Goal: Information Seeking & Learning: Learn about a topic

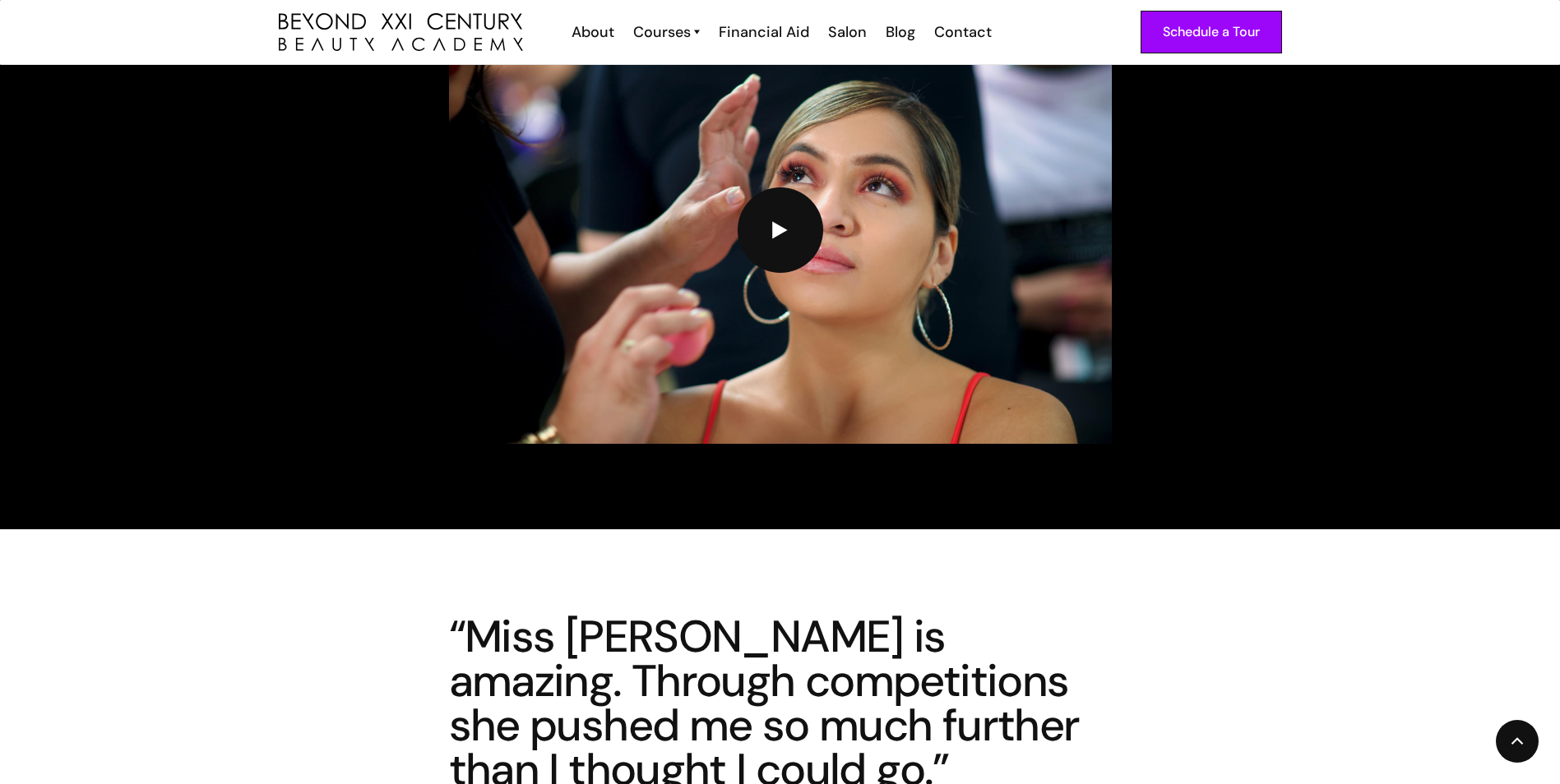
scroll to position [4767, 0]
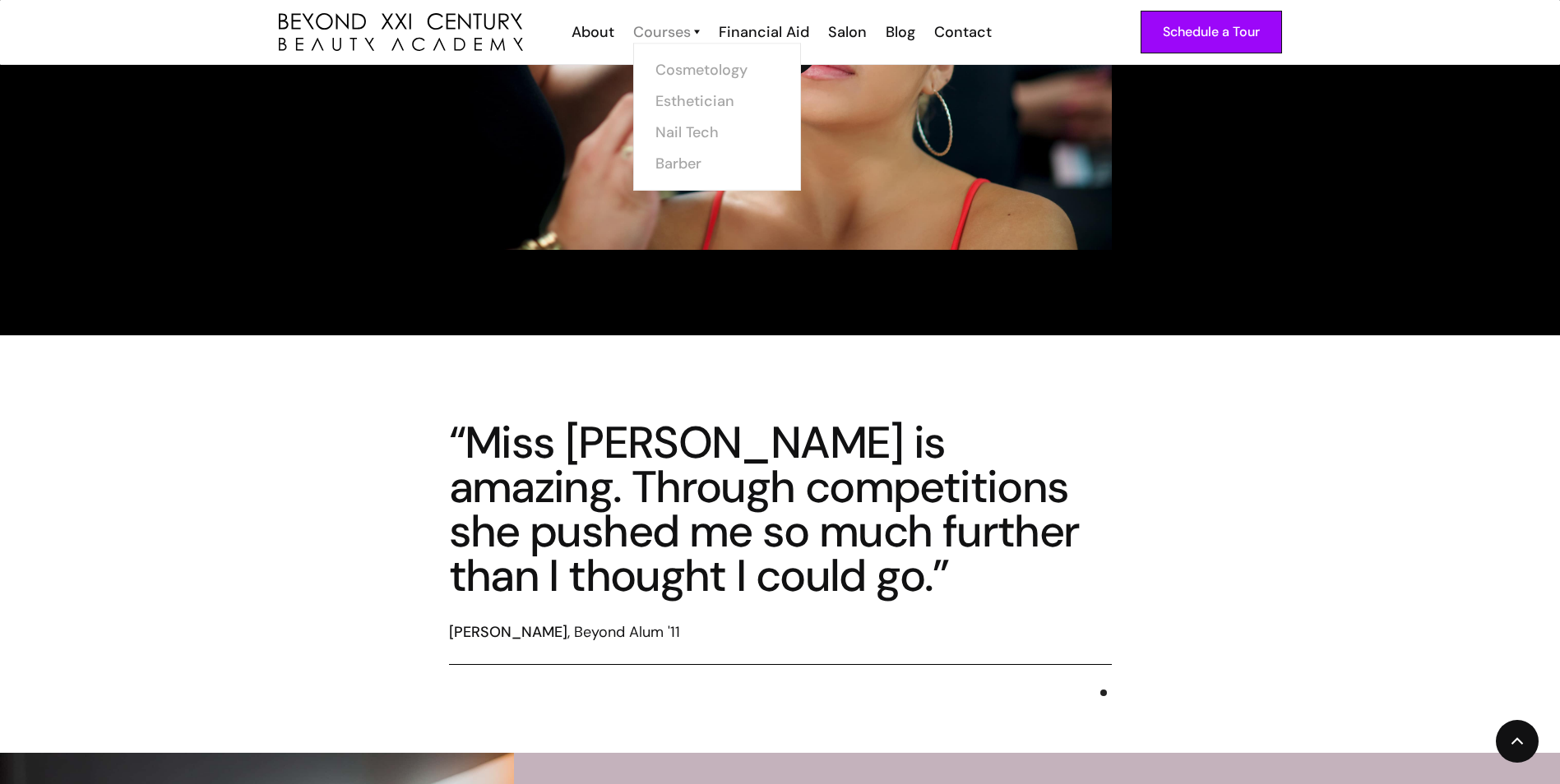
click at [676, 31] on div "Courses" at bounding box center [662, 32] width 57 height 22
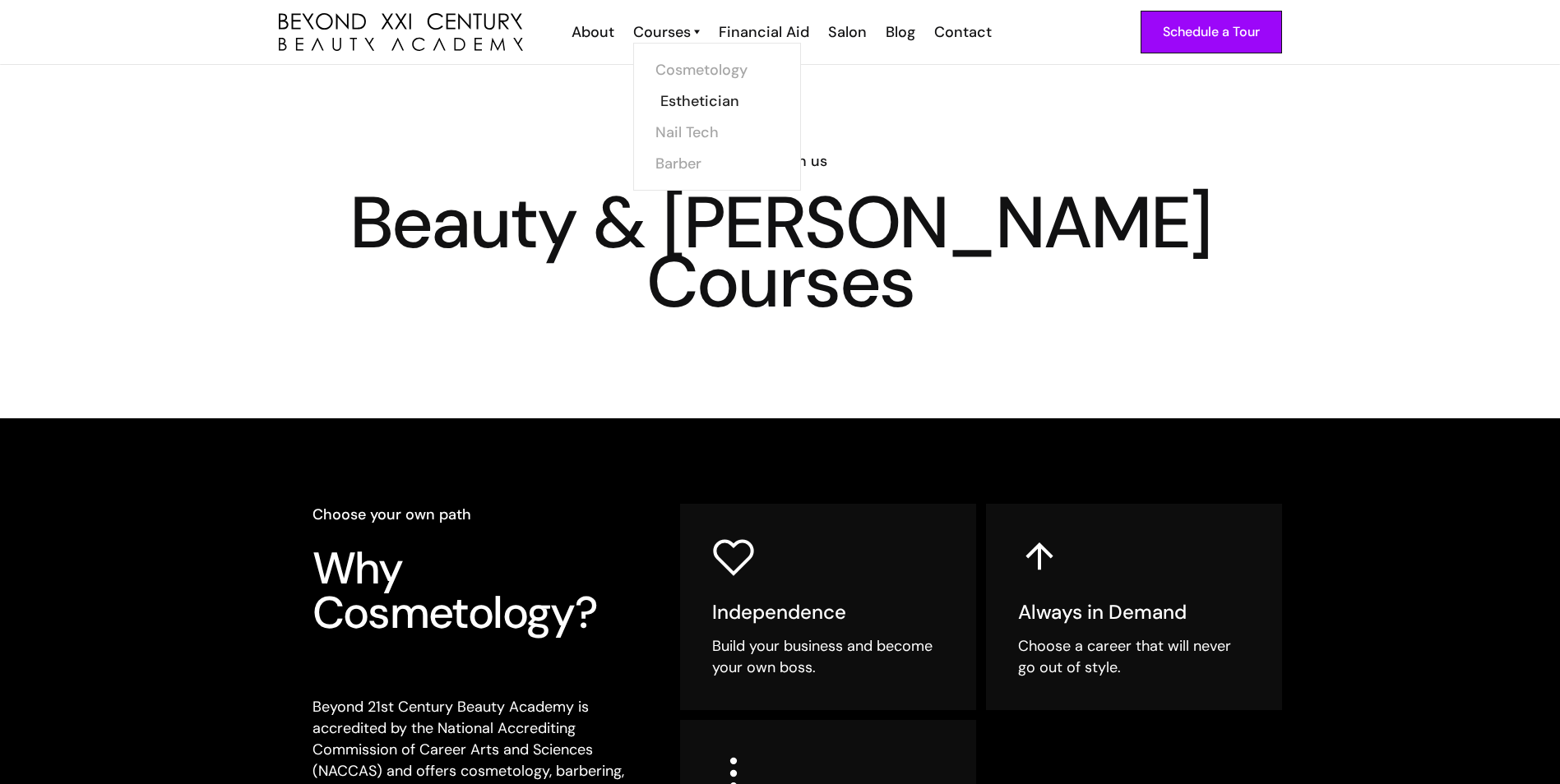
click at [688, 102] on link "Esthetician" at bounding box center [722, 101] width 123 height 31
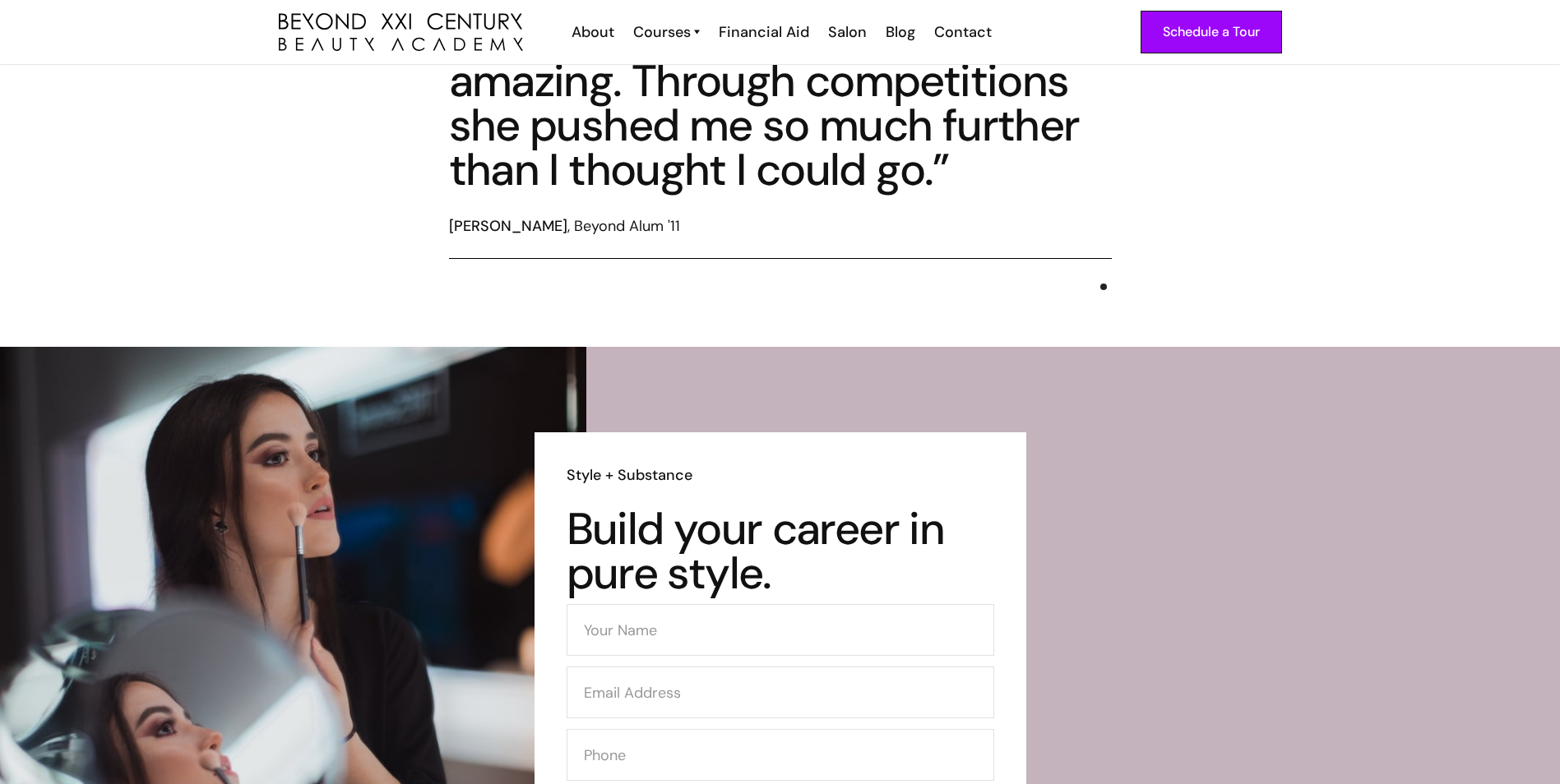
scroll to position [4202, 0]
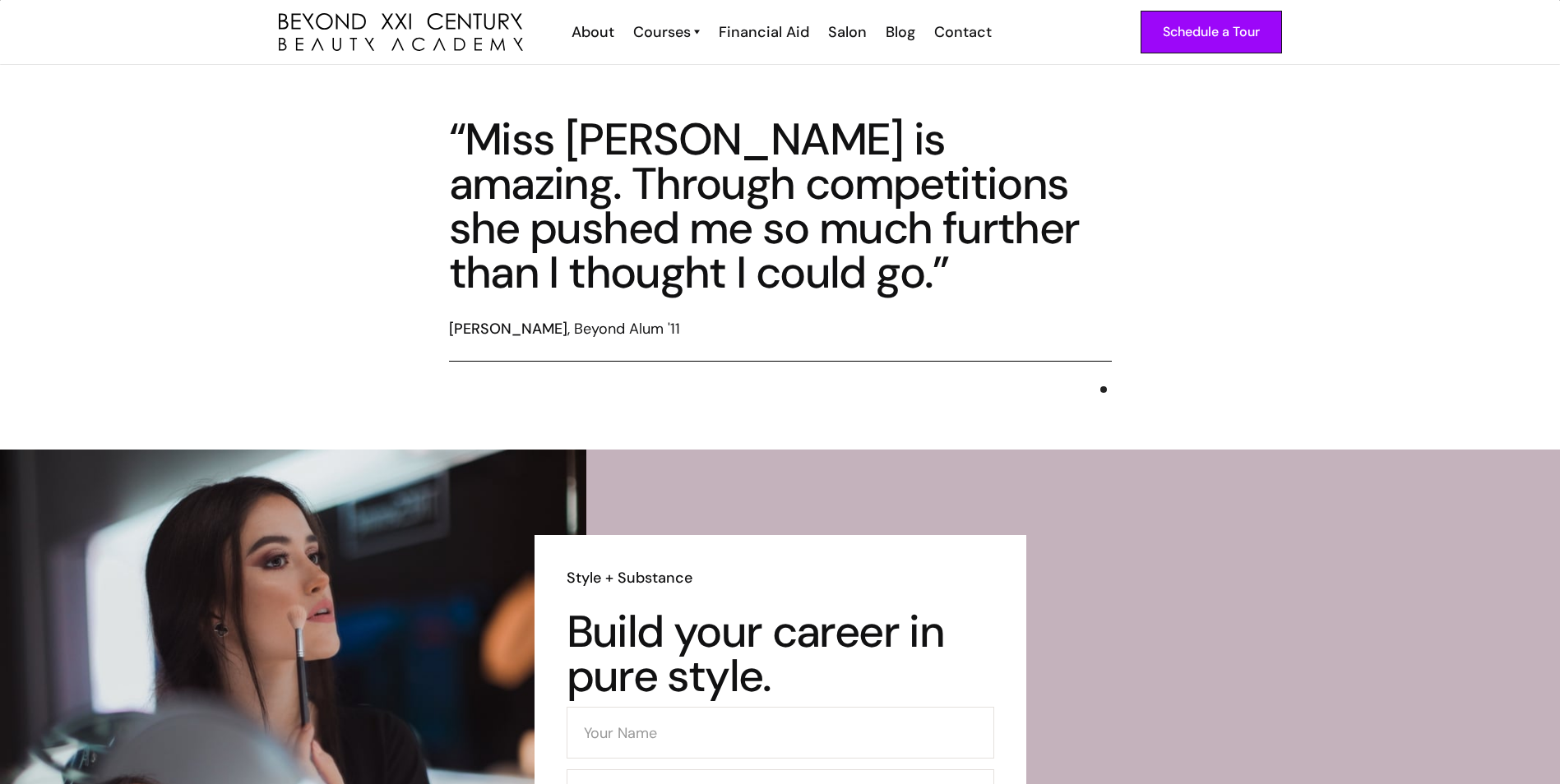
click at [708, 23] on div "Courses Cosmetology Esthetician Nail Tech Barber" at bounding box center [665, 32] width 85 height 22
click at [692, 32] on link "Courses" at bounding box center [666, 32] width 67 height 22
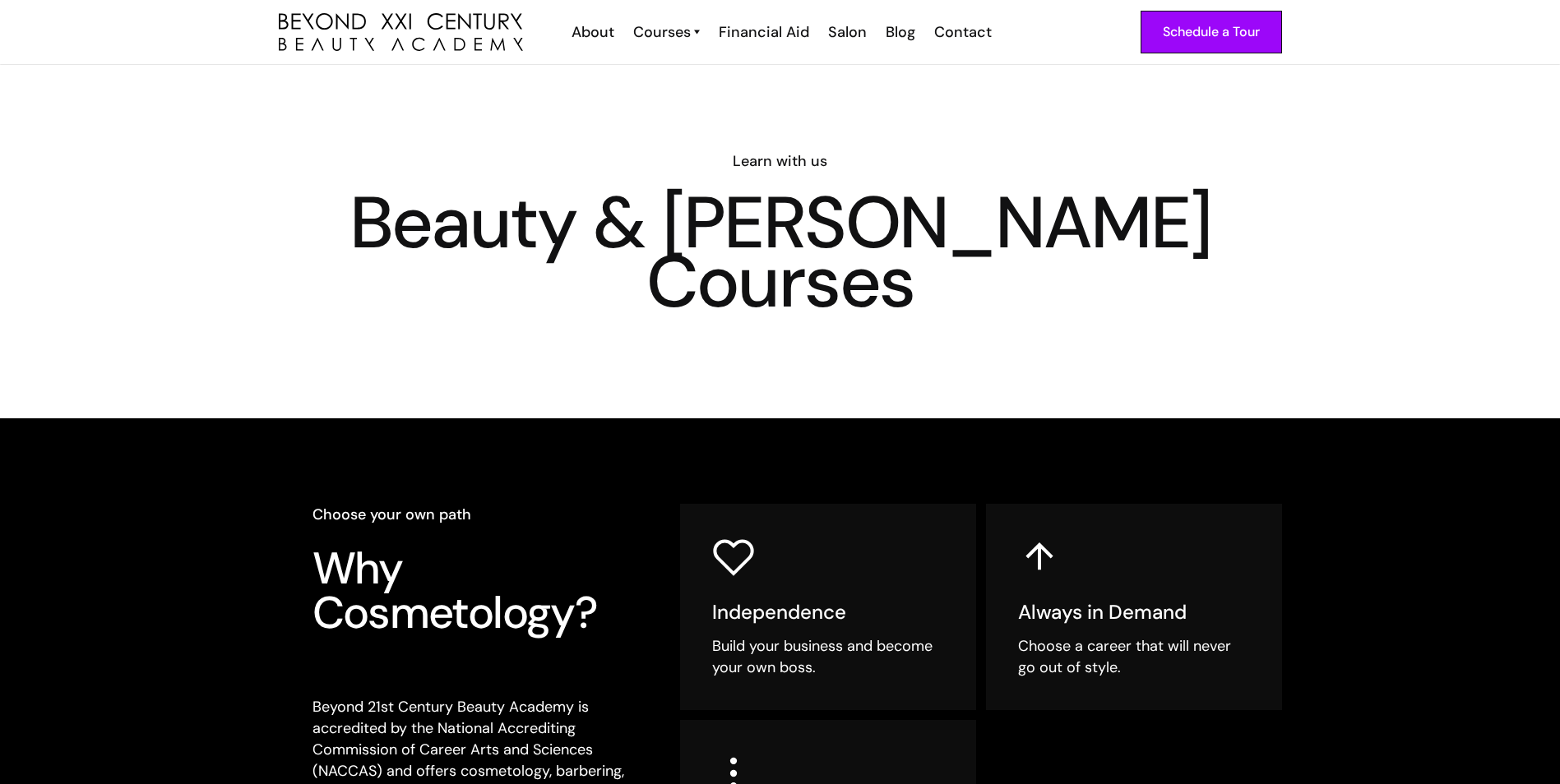
click at [692, 32] on link "Courses" at bounding box center [666, 32] width 67 height 22
click at [684, 32] on div "Courses" at bounding box center [662, 32] width 57 height 22
click at [684, 38] on div "Courses" at bounding box center [662, 32] width 57 height 22
click at [704, 105] on link "Esthetician" at bounding box center [722, 101] width 123 height 31
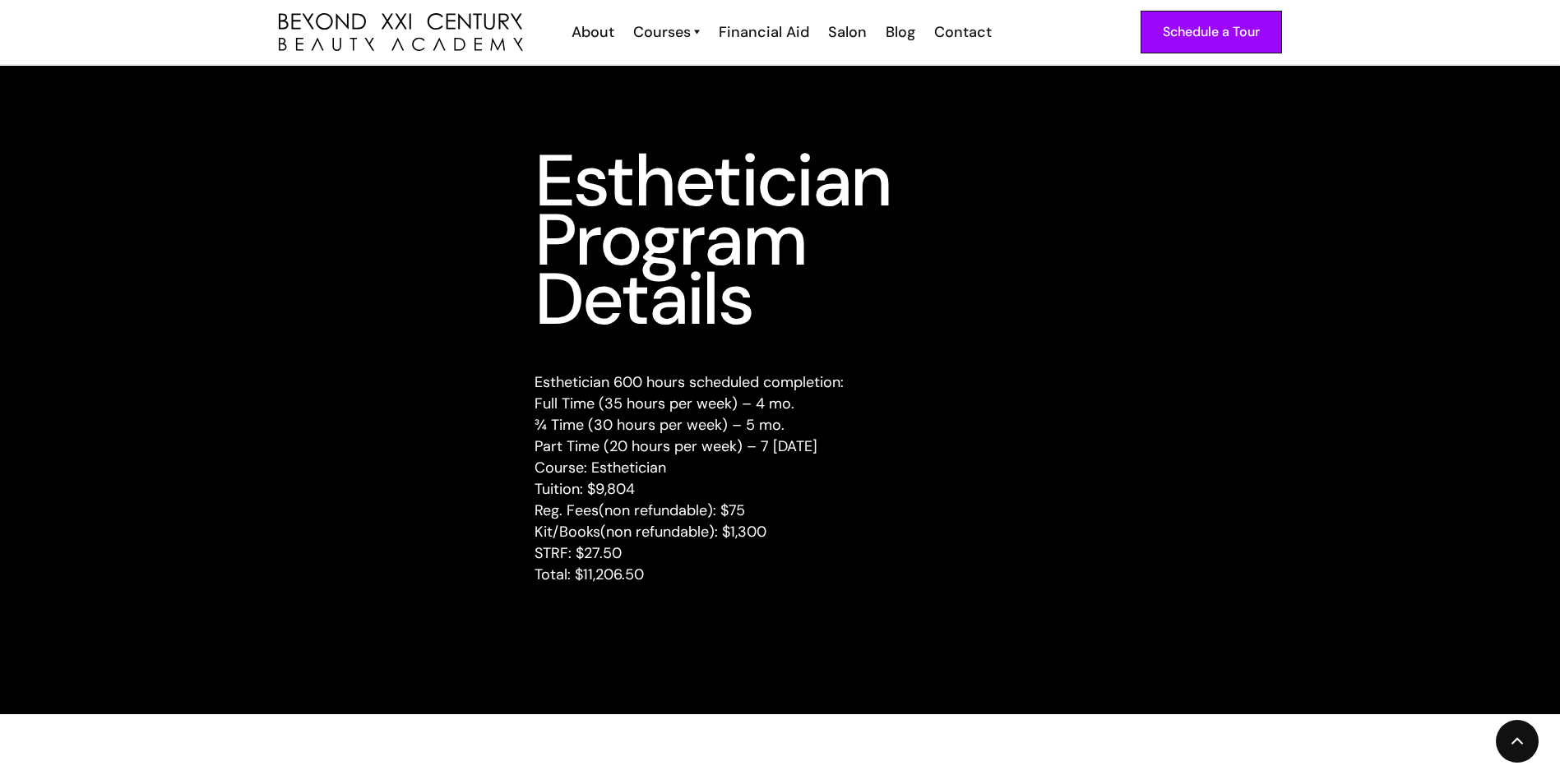
scroll to position [1973, 0]
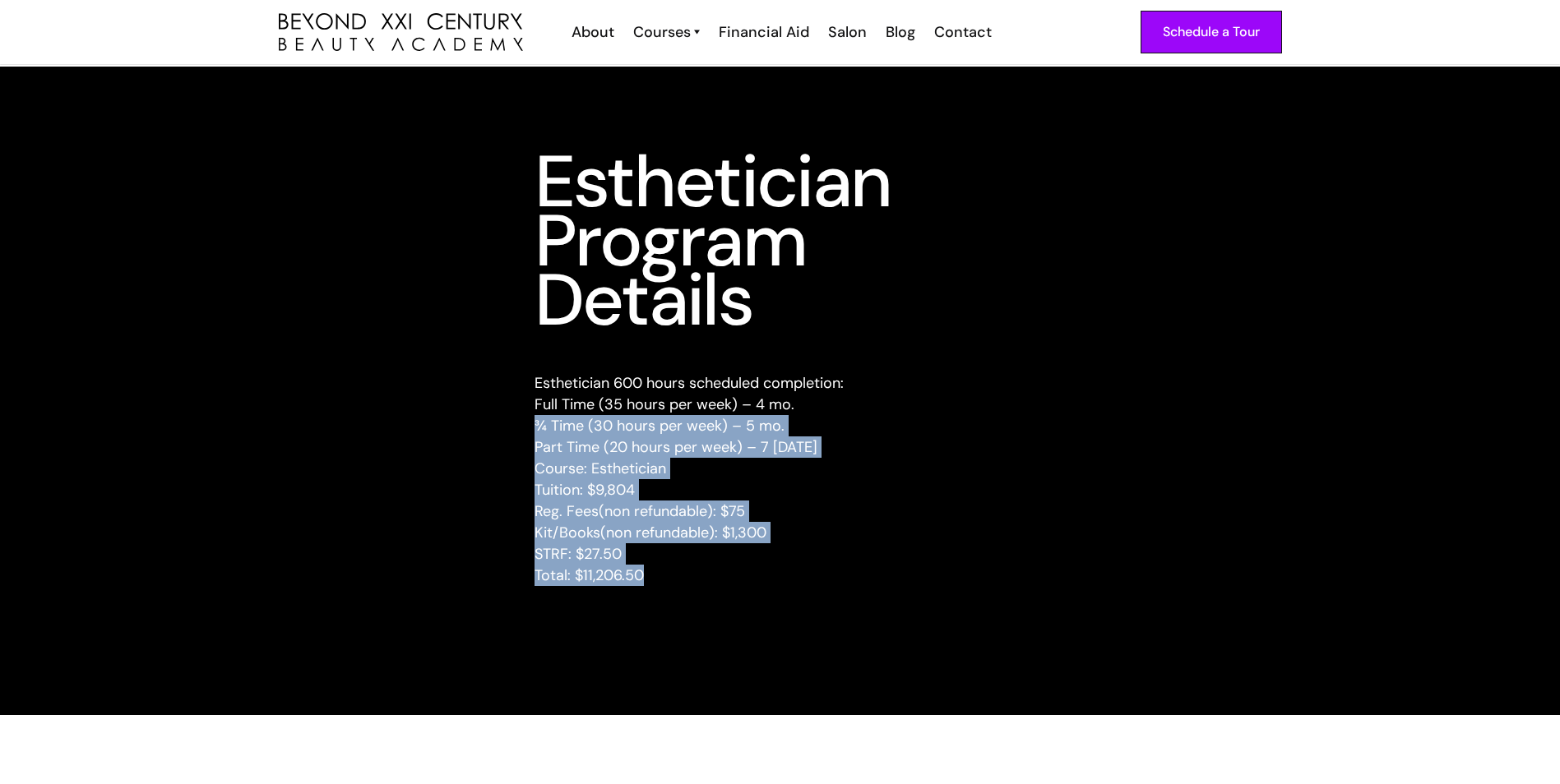
drag, startPoint x: 660, startPoint y: 600, endPoint x: 494, endPoint y: 379, distance: 276.4
click at [494, 379] on div "Esthetician Program Details Esthetician 600 hours scheduled completion: Full Ti…" at bounding box center [780, 379] width 1046 height 456
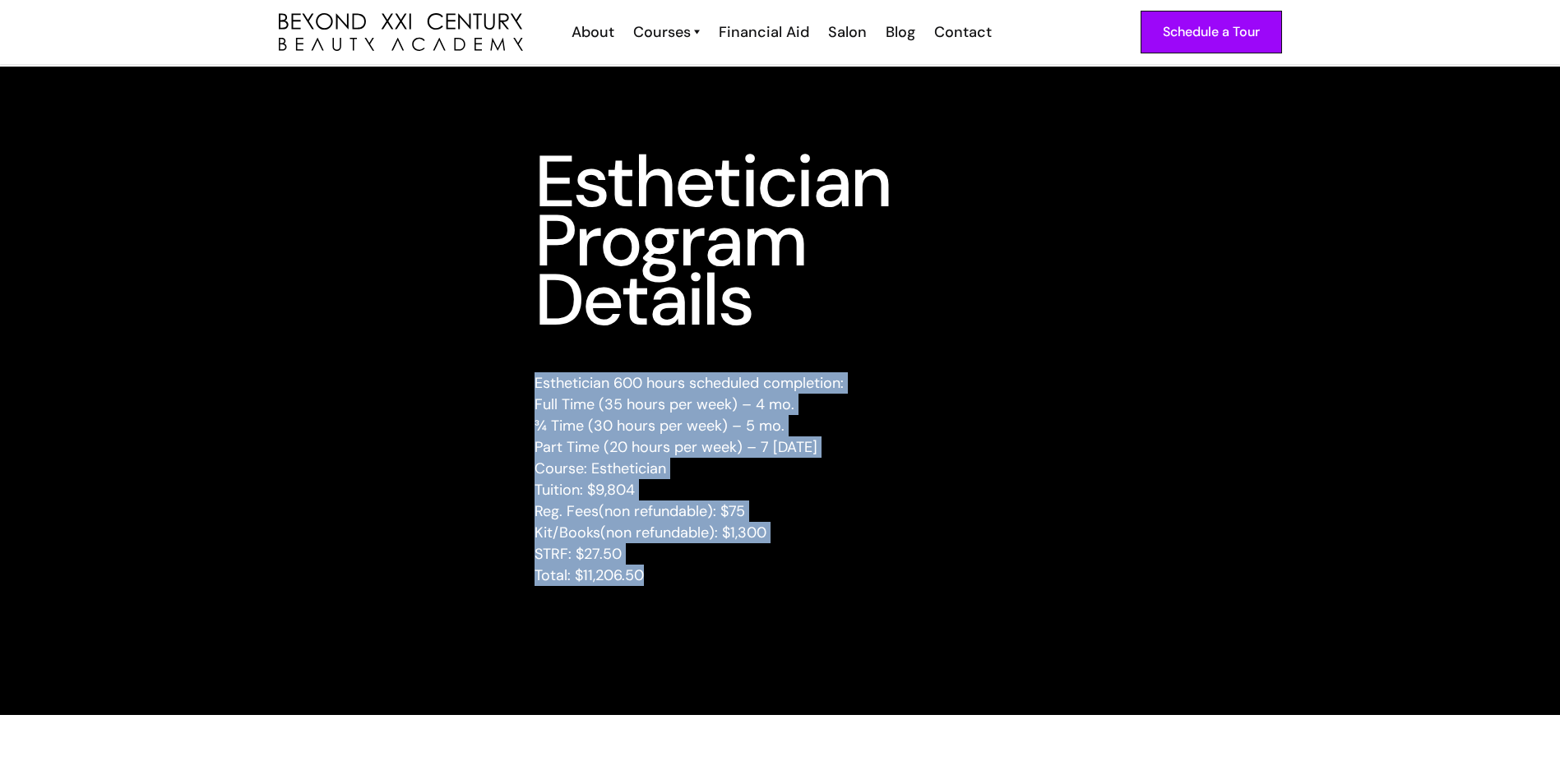
click at [732, 652] on div "Esthetician Program Details Esthetician 600 hours scheduled completion: Full Ti…" at bounding box center [780, 391] width 1560 height 649
click at [733, 652] on div "Esthetician Program Details Esthetician 600 hours scheduled completion: Full Ti…" at bounding box center [780, 391] width 1560 height 649
drag, startPoint x: 733, startPoint y: 652, endPoint x: 727, endPoint y: 643, distance: 10.8
click at [728, 644] on div "Esthetician Program Details Esthetician 600 hours scheduled completion: Full Ti…" at bounding box center [780, 391] width 1560 height 649
click at [702, 629] on div "Esthetician Program Details Esthetician 600 hours scheduled completion: Full Ti…" at bounding box center [780, 391] width 1560 height 649
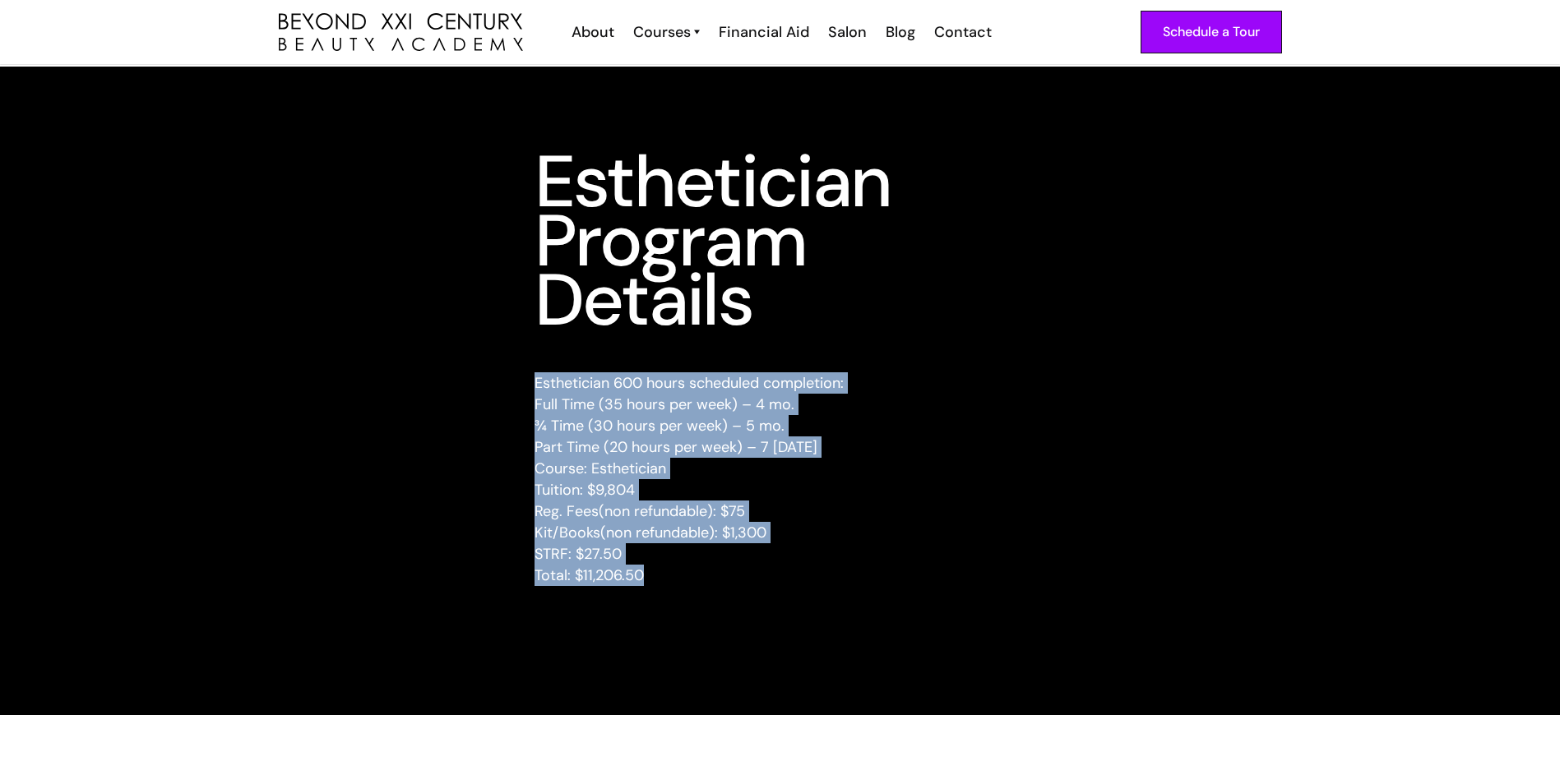
drag, startPoint x: 693, startPoint y: 577, endPoint x: 496, endPoint y: 380, distance: 278.6
click at [496, 380] on div "Esthetician Program Details Esthetician 600 hours scheduled completion: Full Ti…" at bounding box center [780, 379] width 1046 height 456
drag, startPoint x: 496, startPoint y: 380, endPoint x: 827, endPoint y: 639, distance: 420.3
click at [827, 639] on div "Esthetician Program Details Esthetician 600 hours scheduled completion: Full Ti…" at bounding box center [780, 391] width 1560 height 649
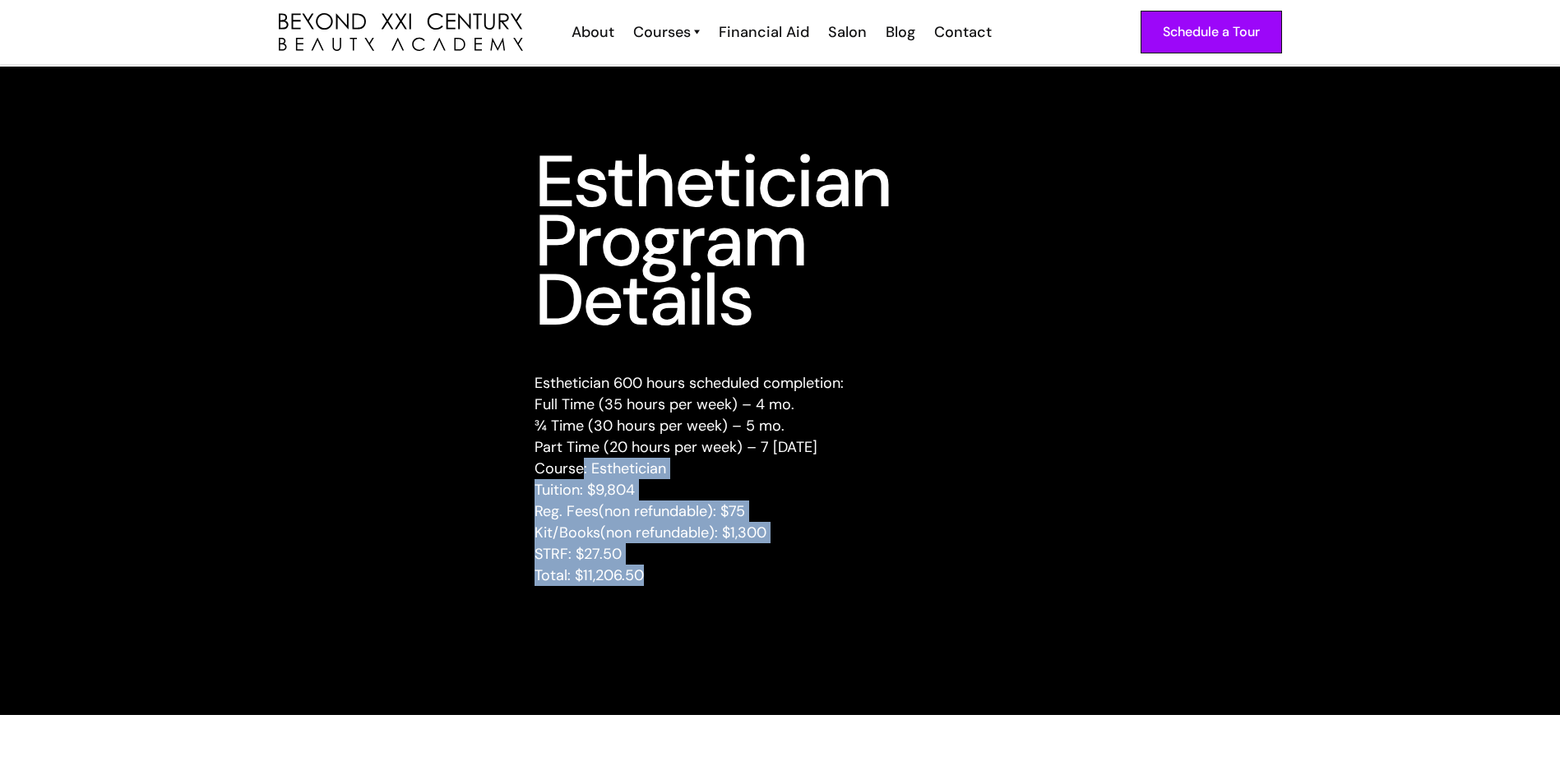
drag, startPoint x: 655, startPoint y: 590, endPoint x: 585, endPoint y: 449, distance: 157.4
click at [585, 449] on div "Esthetician Program Details Esthetician 600 hours scheduled completion: Full Ti…" at bounding box center [780, 391] width 1560 height 649
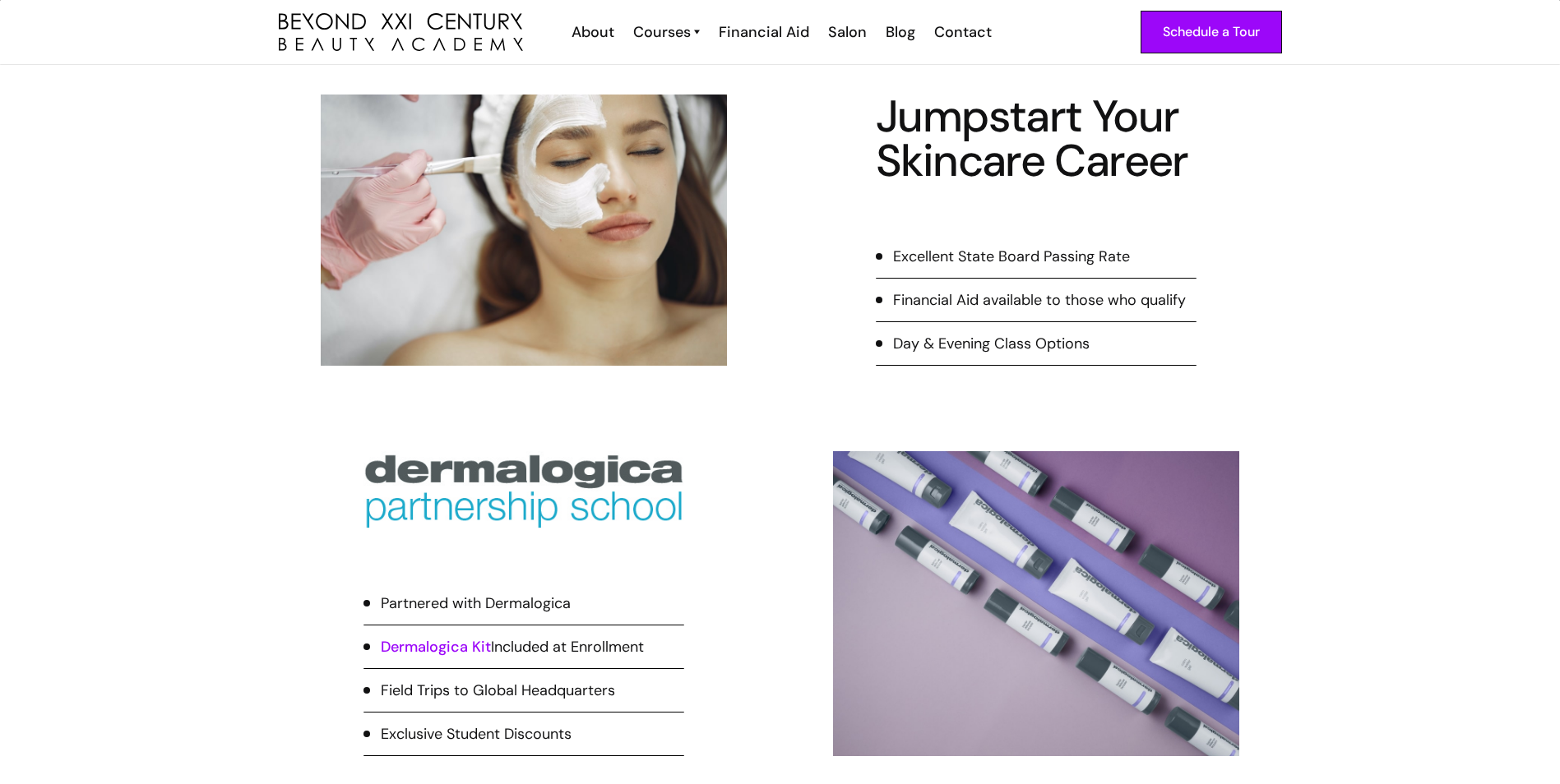
scroll to position [339, 0]
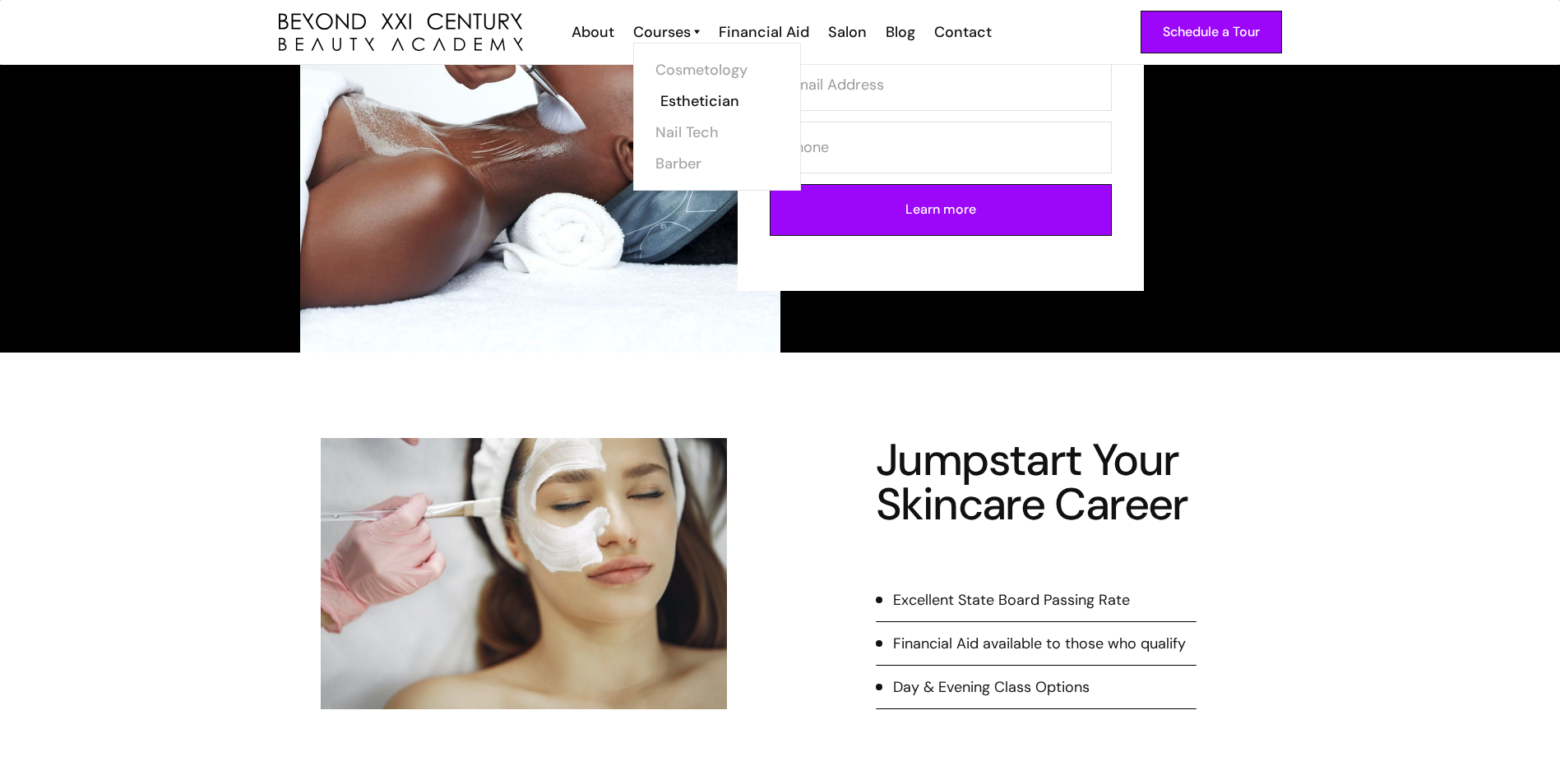
click at [673, 86] on link "Esthetician" at bounding box center [722, 101] width 123 height 31
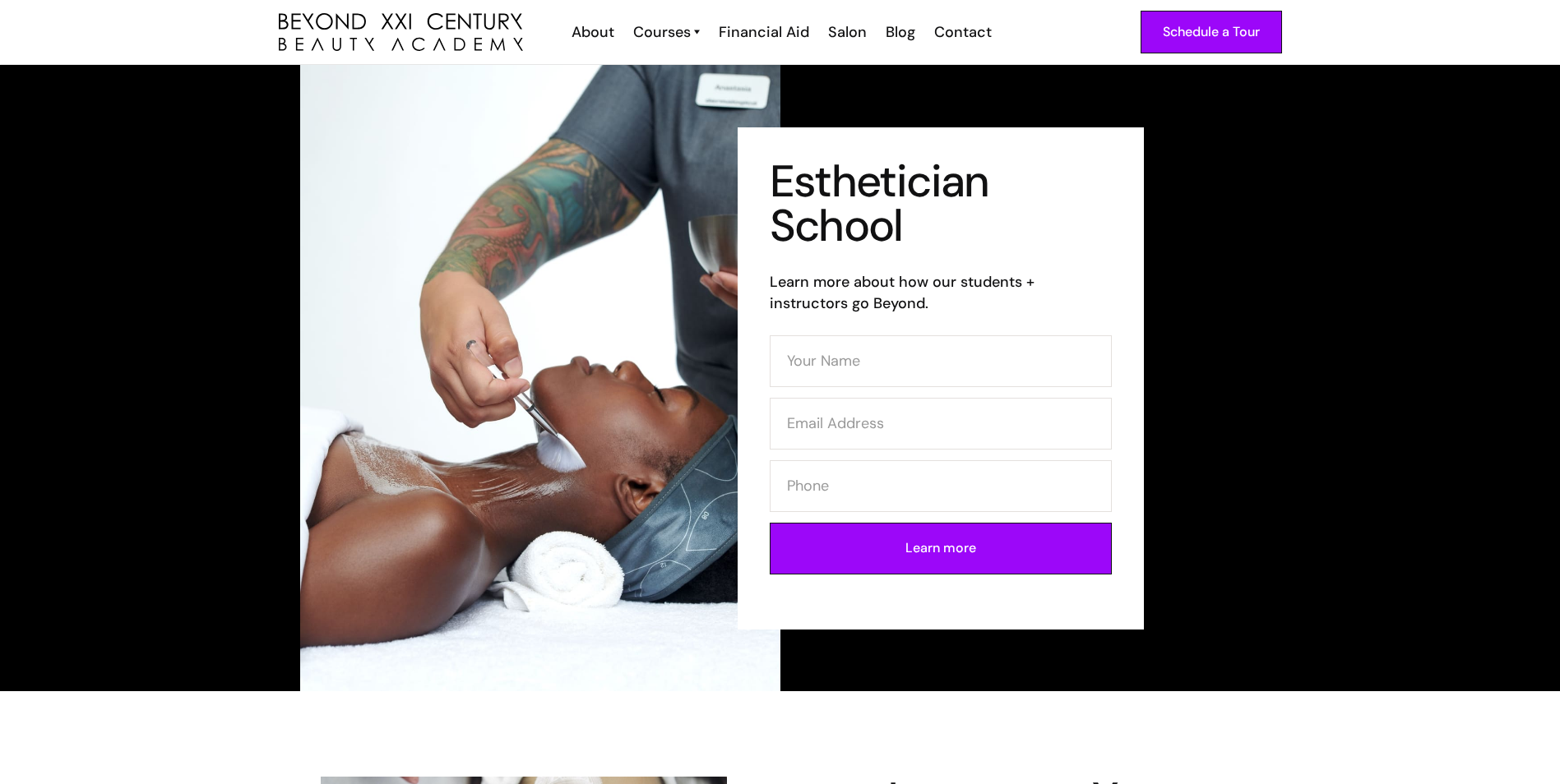
click at [604, 21] on div "Schedule a Tour About Cosmetology Esthetician Manicuring Barber Courses Cosmeto…" at bounding box center [780, 32] width 1003 height 64
click at [603, 30] on div "About" at bounding box center [592, 32] width 43 height 22
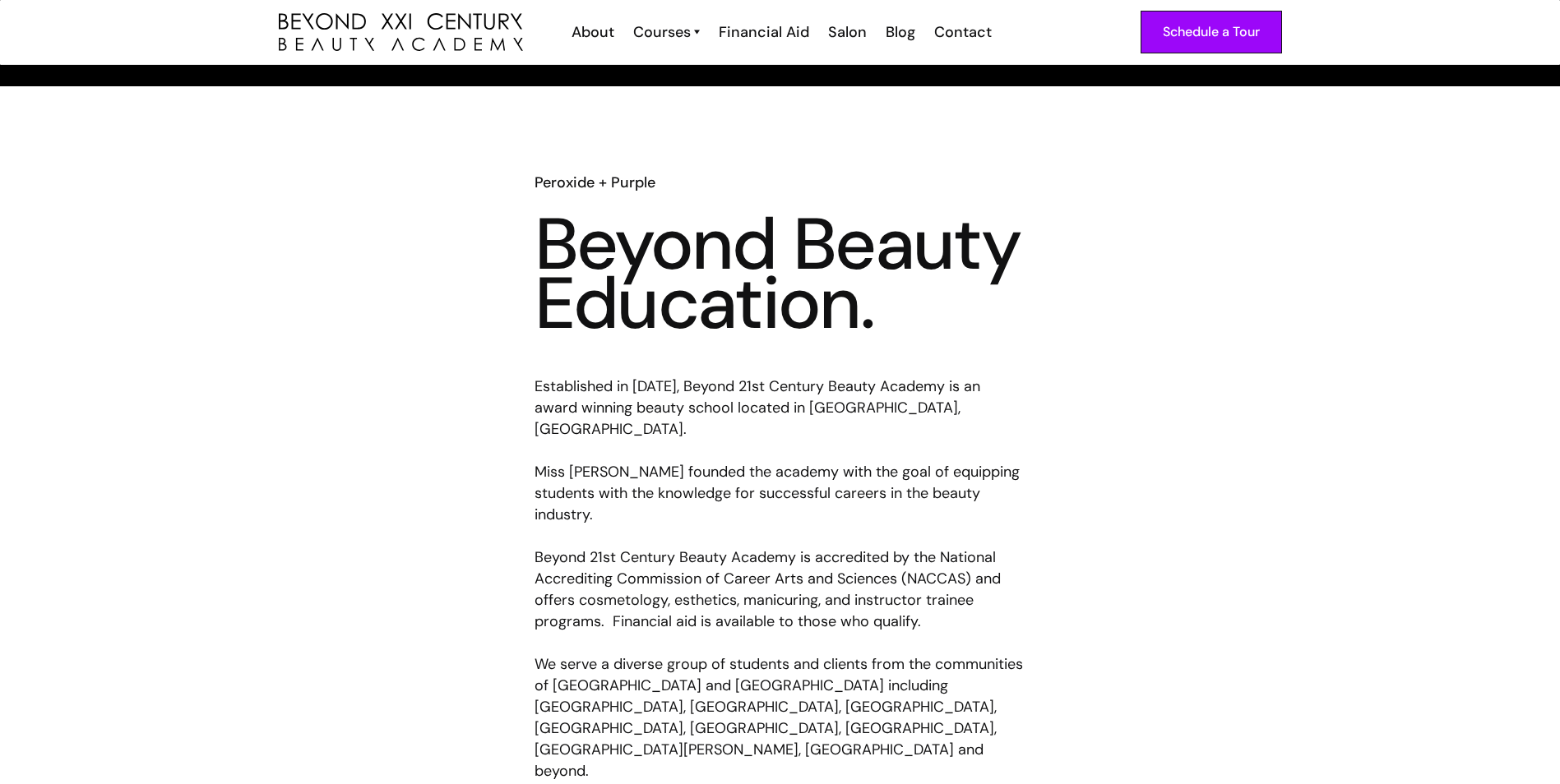
scroll to position [576, 0]
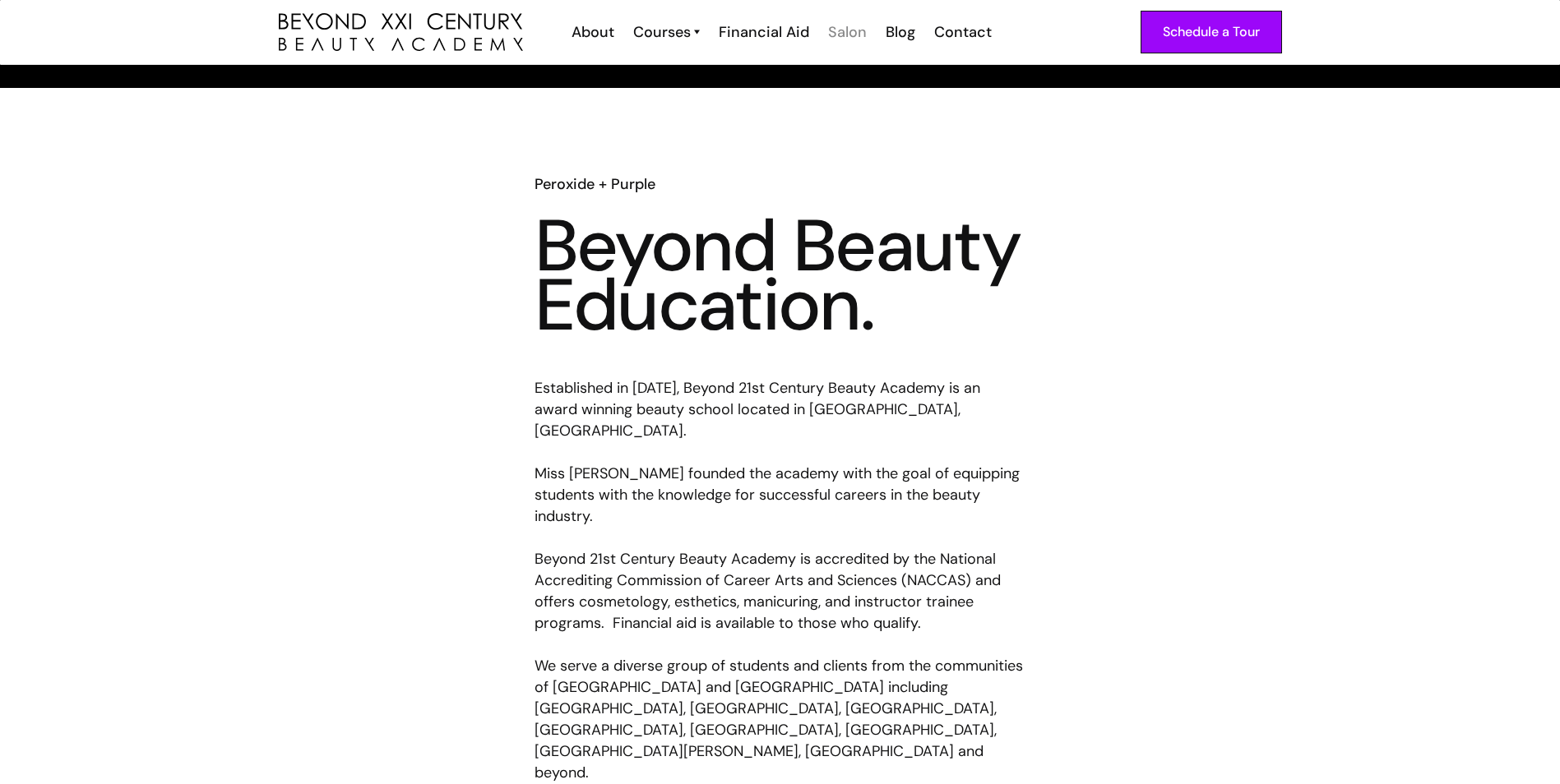
click at [851, 26] on div "Salon" at bounding box center [847, 32] width 38 height 22
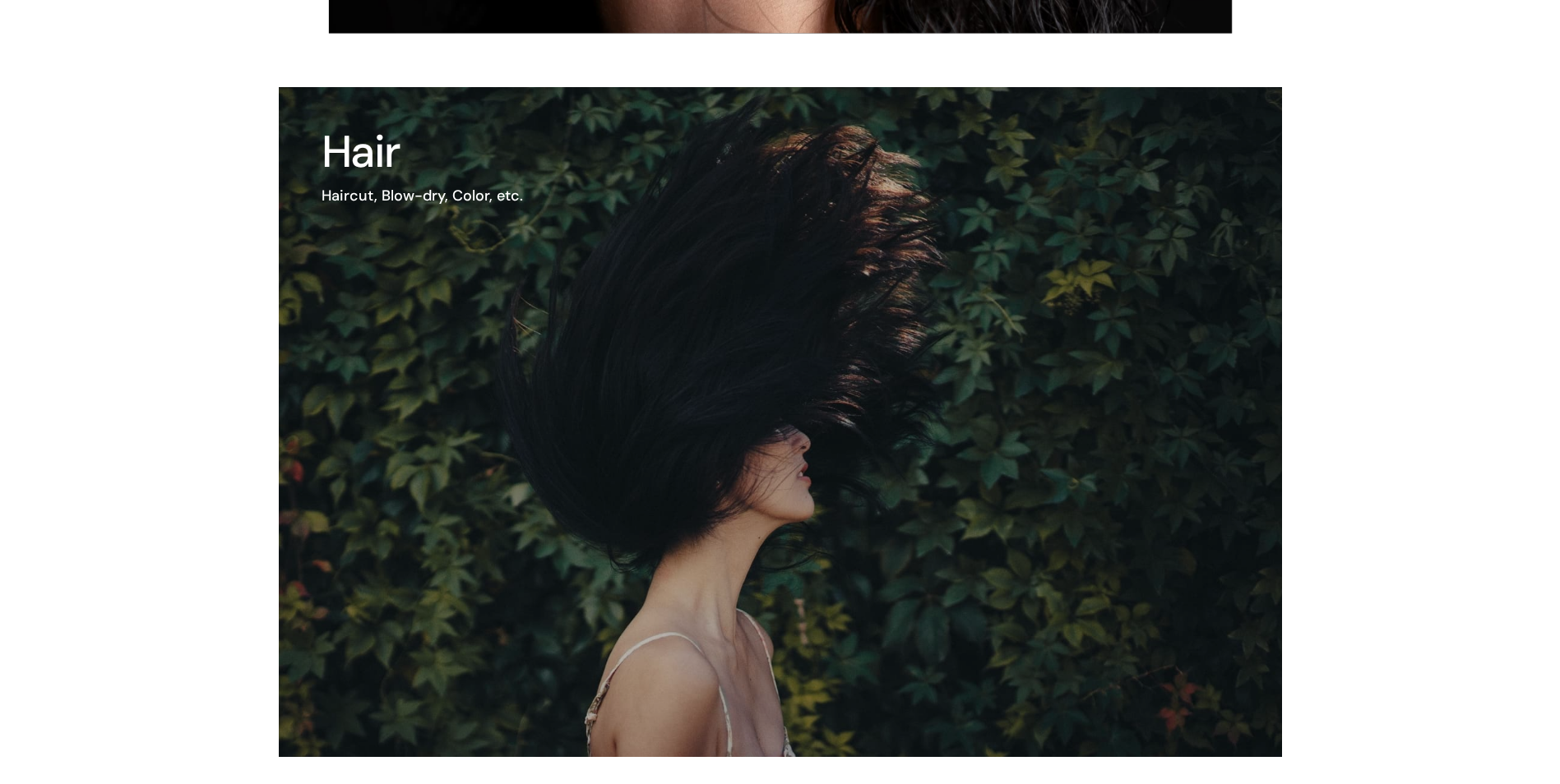
scroll to position [1213, 0]
